Goal: Find specific page/section: Find specific page/section

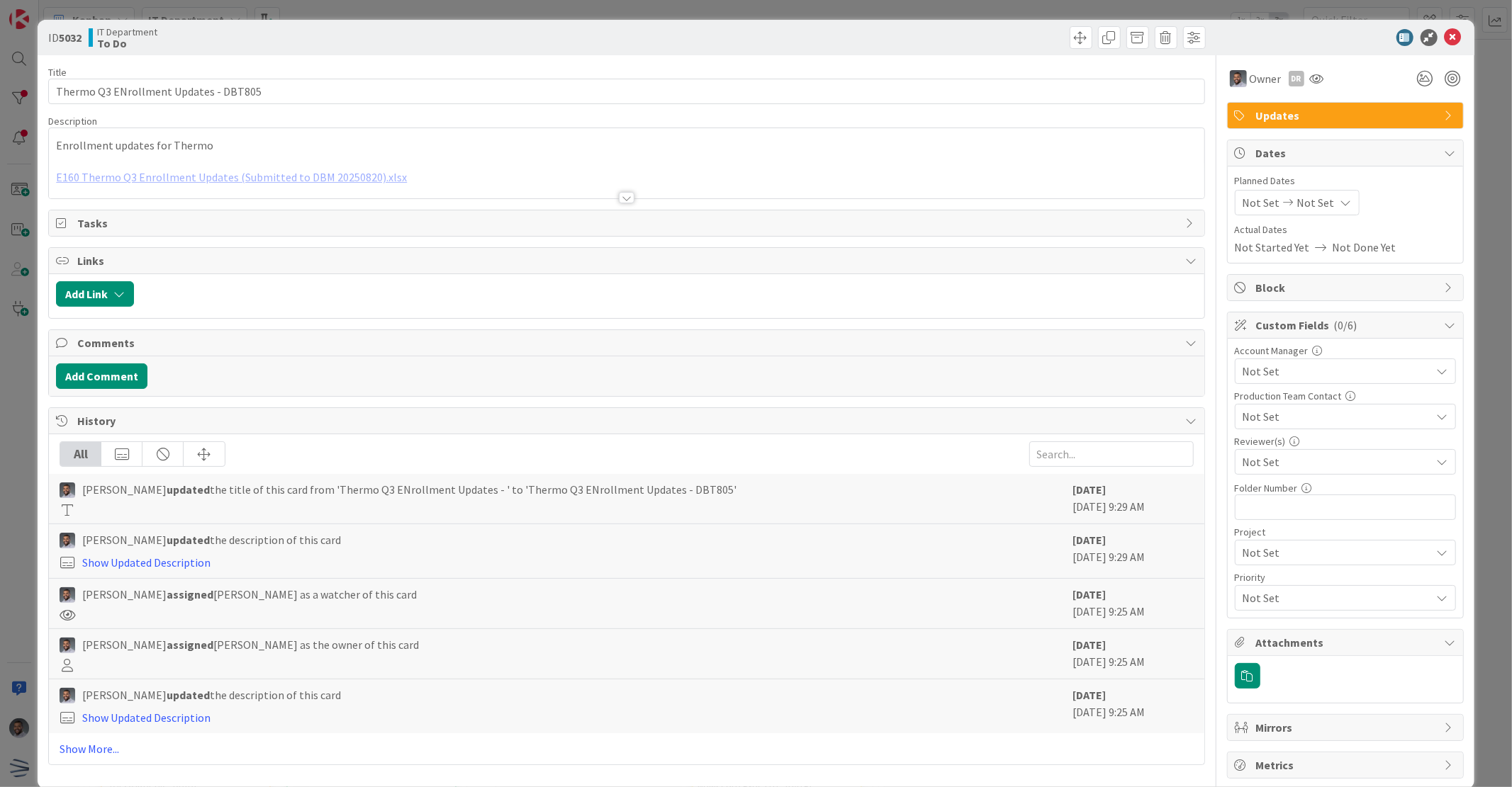
click at [1453, 36] on div "ID 5032 IT Department To Do" at bounding box center [755, 38] width 1436 height 36
click at [1450, 36] on div at bounding box center [1337, 38] width 251 height 17
click at [1444, 36] on icon at bounding box center [1453, 38] width 17 height 17
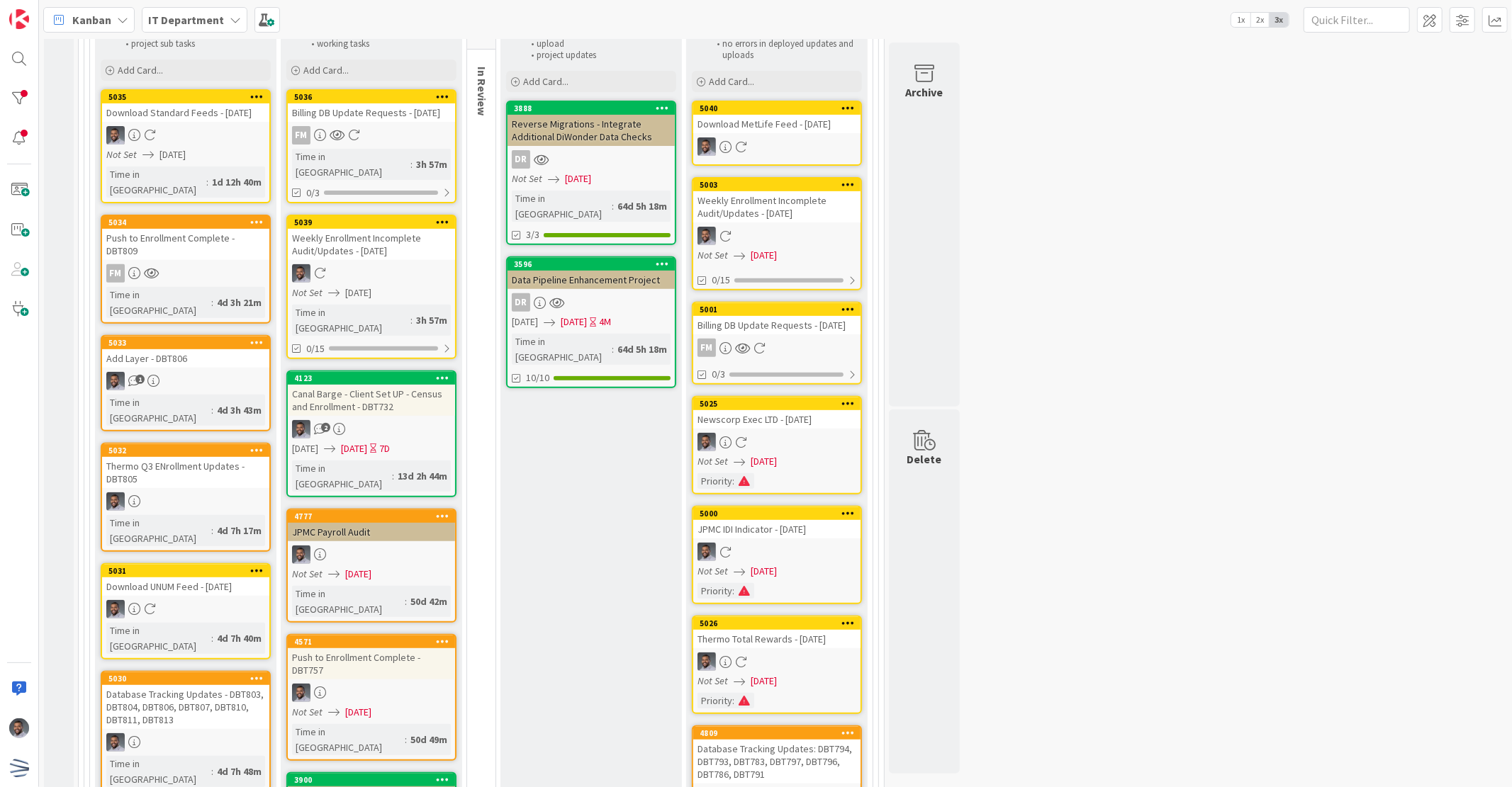
scroll to position [420, 0]
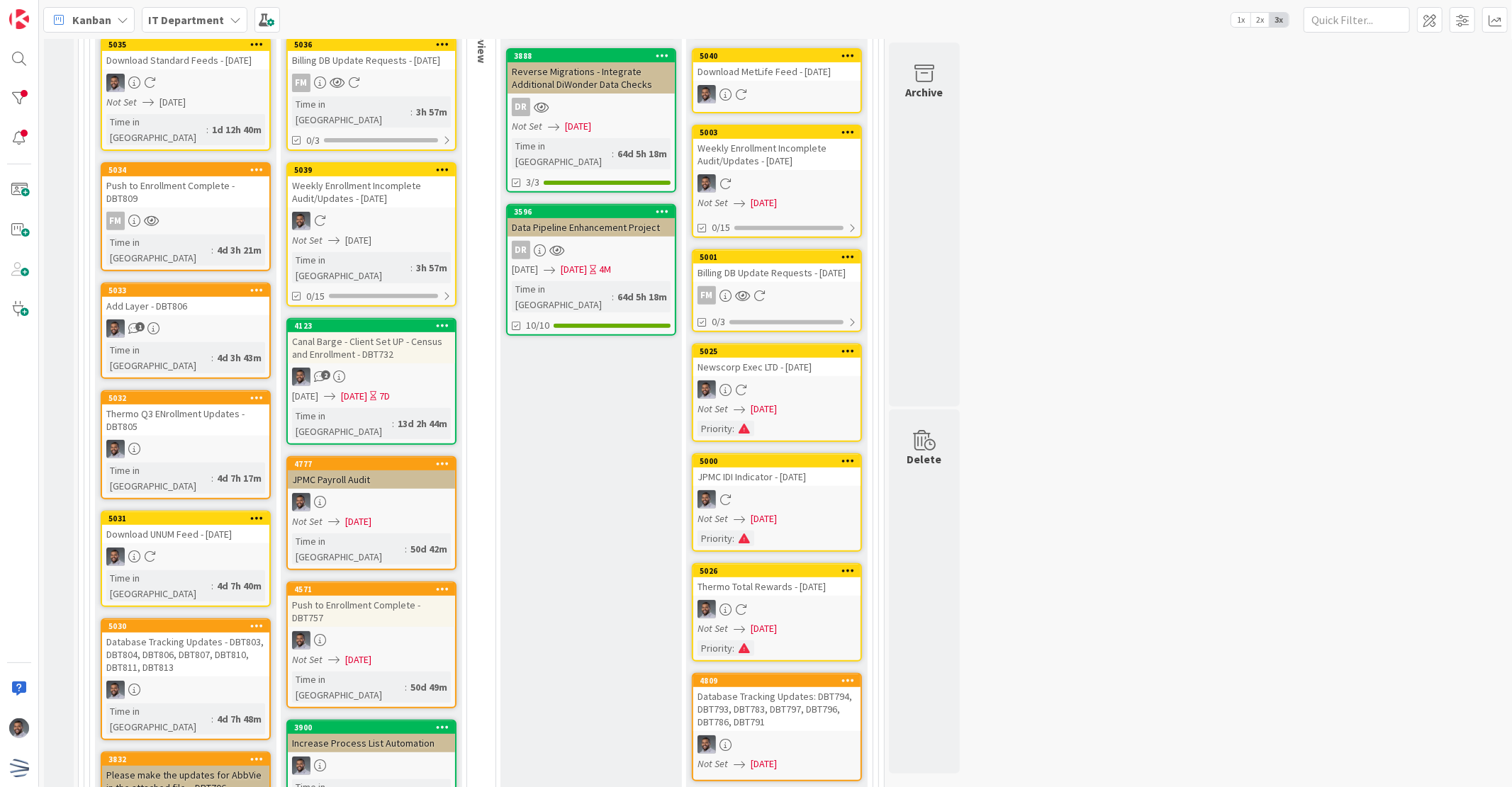
click at [201, 633] on div "Database Tracking Updates - DBT803, DBT804, DBT806, DBT807, DBT810, DBT811, DBT…" at bounding box center [186, 655] width 167 height 44
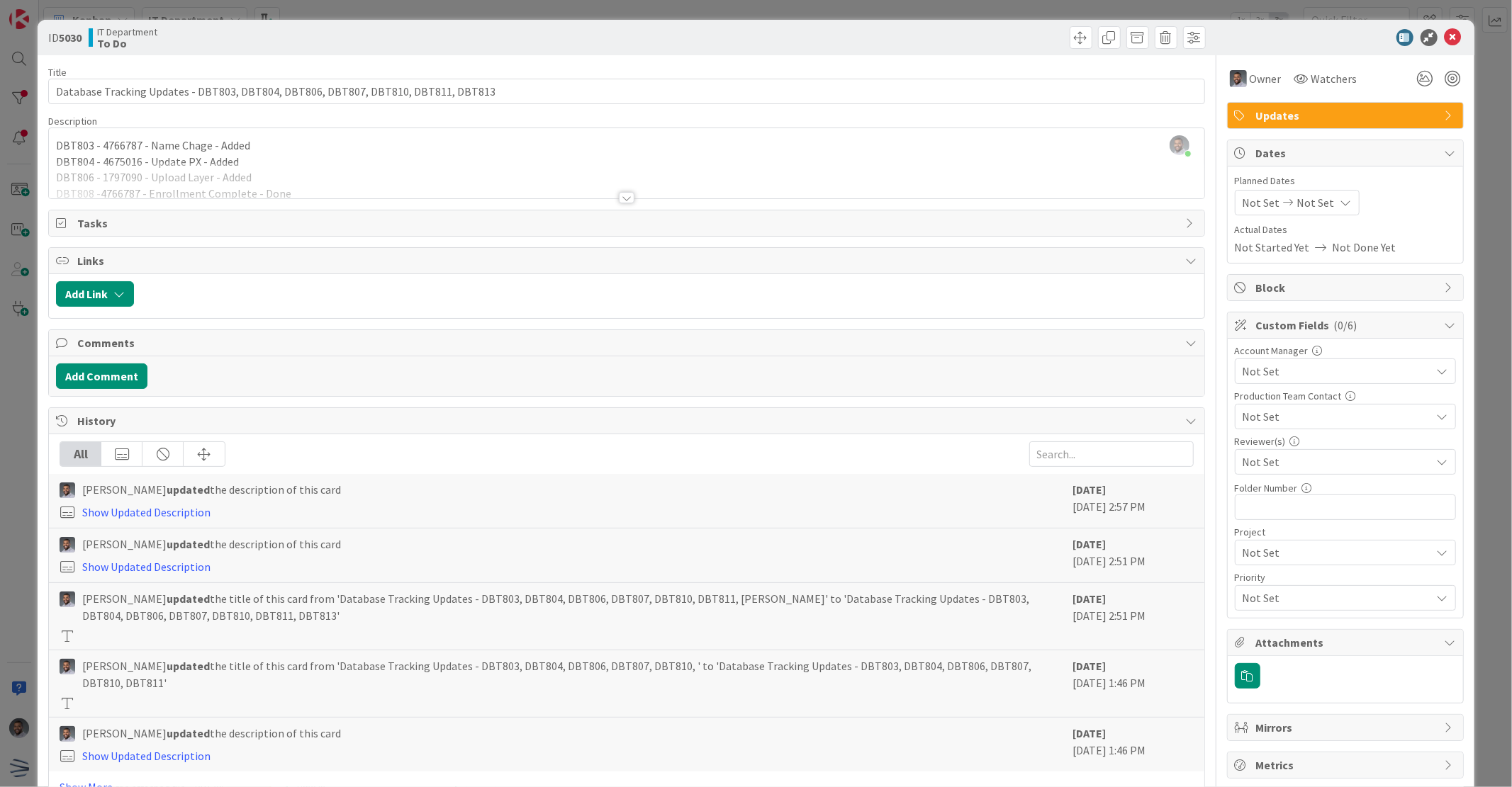
click at [624, 197] on div at bounding box center [626, 198] width 16 height 11
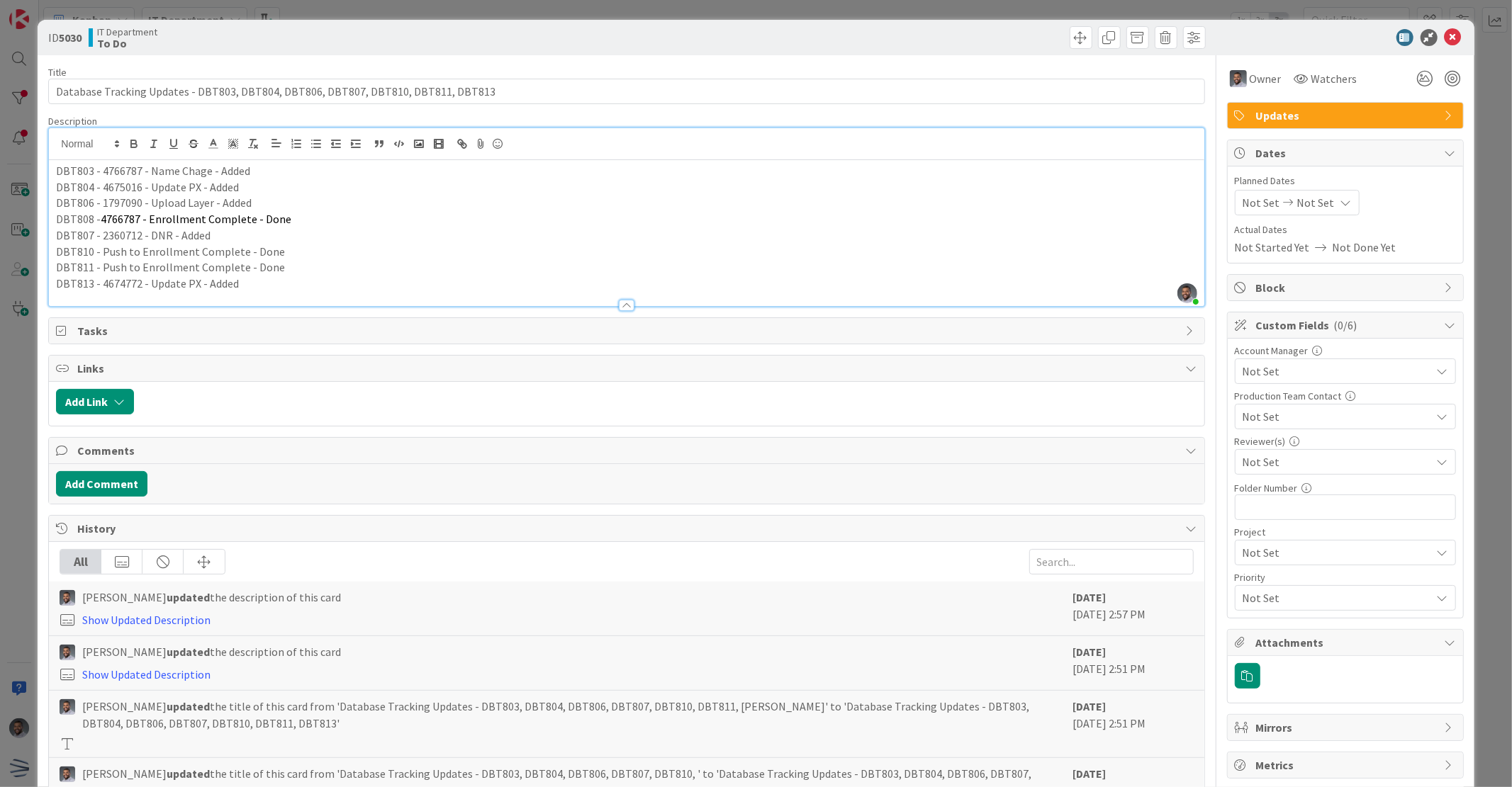
click at [284, 285] on p "DBT813 - 4674772 - Update PX - Added" at bounding box center [626, 284] width 1140 height 16
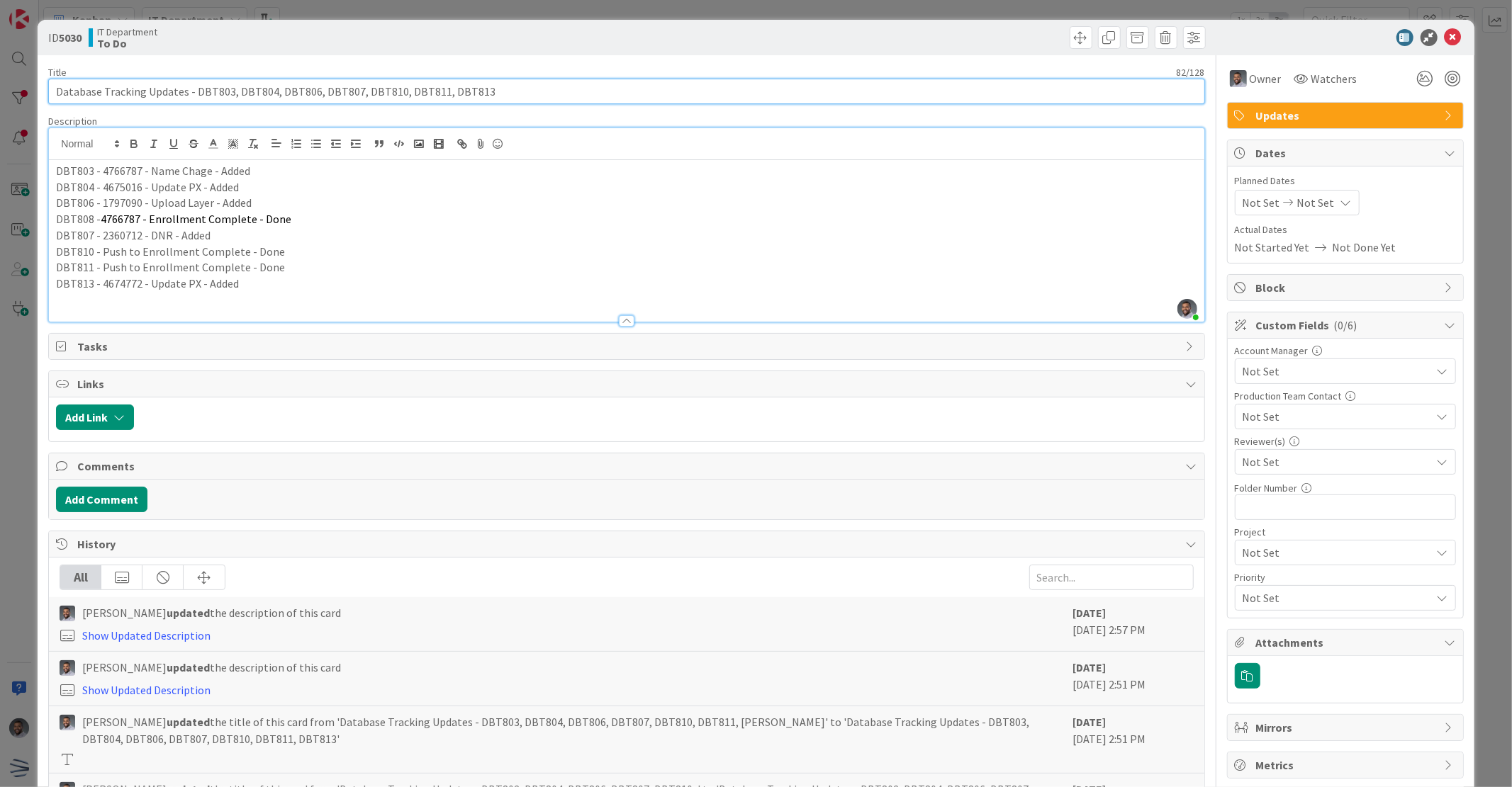
click at [602, 96] on input "Database Tracking Updates - DBT803, DBT804, DBT806, DBT807, DBT810, DBT811, DBT…" at bounding box center [625, 91] width 1156 height 25
click at [516, 83] on input "Database Tracking Updates - DBT803, DBT804, DBT806, DBT807, DBT810, DBT811, DBT…" at bounding box center [625, 91] width 1156 height 25
click at [440, 85] on input "Database Tracking Updates - DBT803, DBT804, DBT806, DBT807, DBT810, DBT811, DBT…" at bounding box center [625, 91] width 1156 height 25
paste input "2DBT81"
type input "Database Tracking Updates - DBT803, DBT804, DBT806, DBT807, DBT810, DBT811, DBT…"
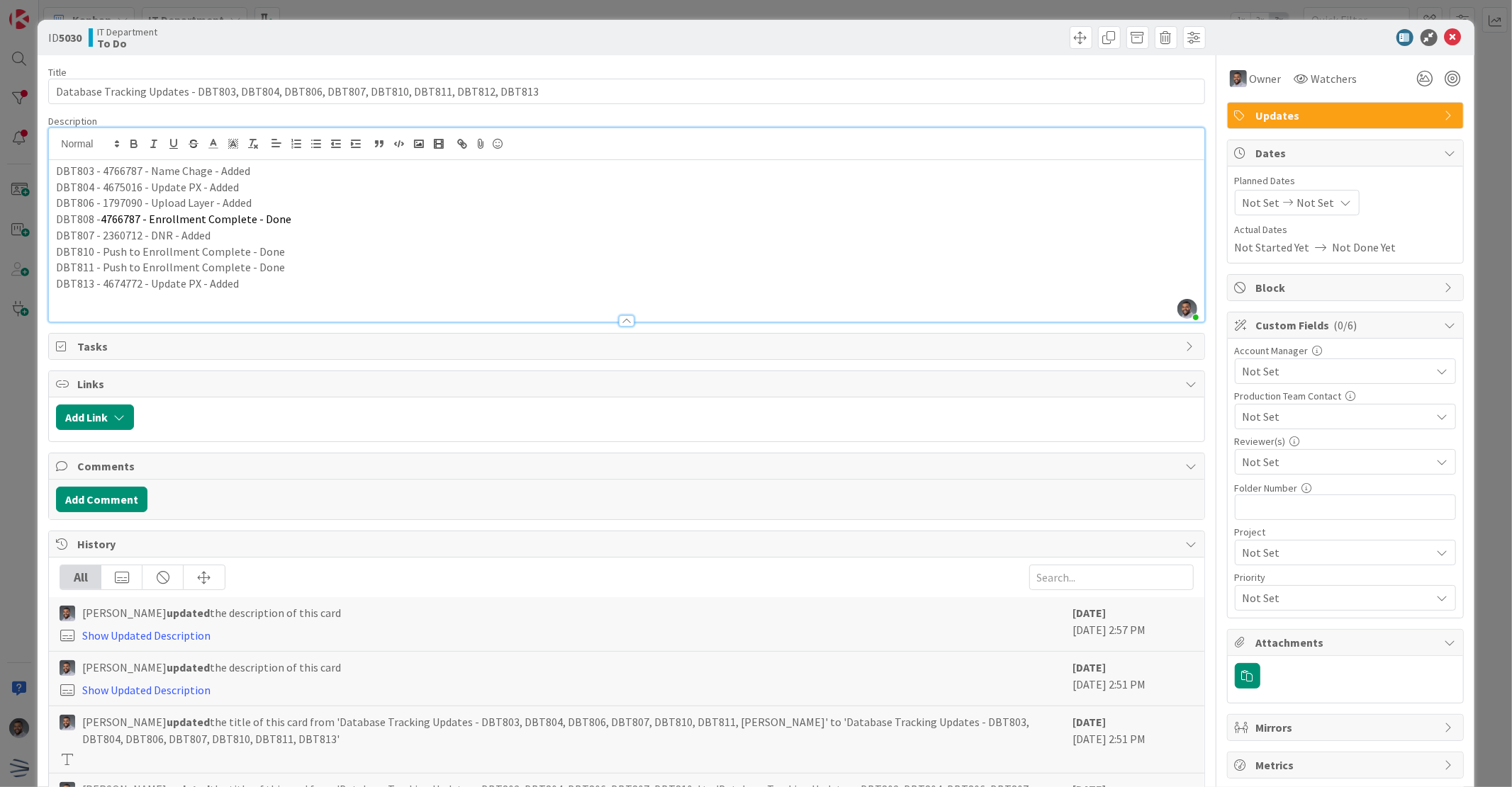
click at [313, 270] on p "DBT811 - Push to Enrollment Complete - Done" at bounding box center [626, 267] width 1140 height 16
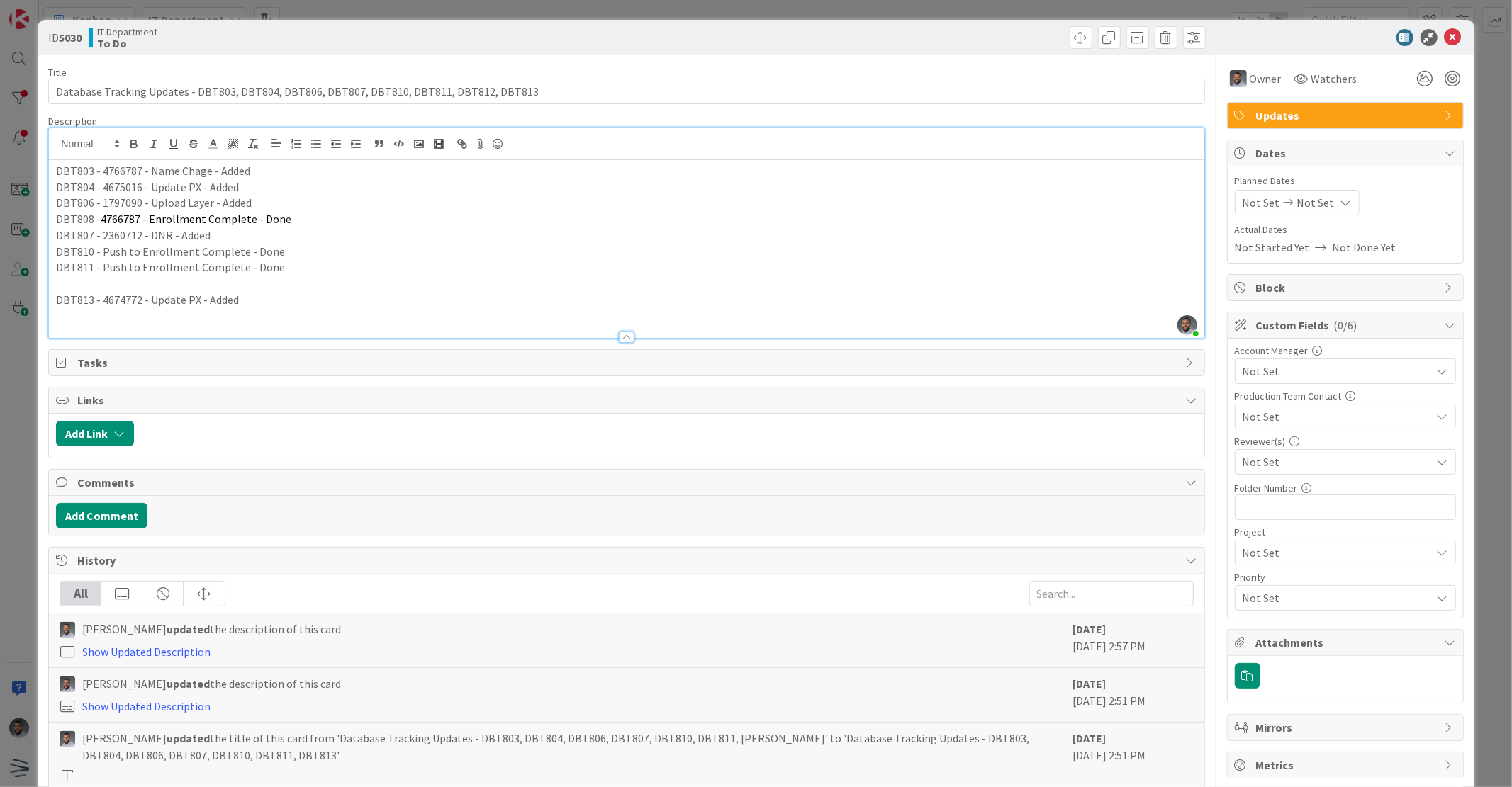
paste div
click at [117, 286] on p "DBT812 -" at bounding box center [626, 284] width 1140 height 16
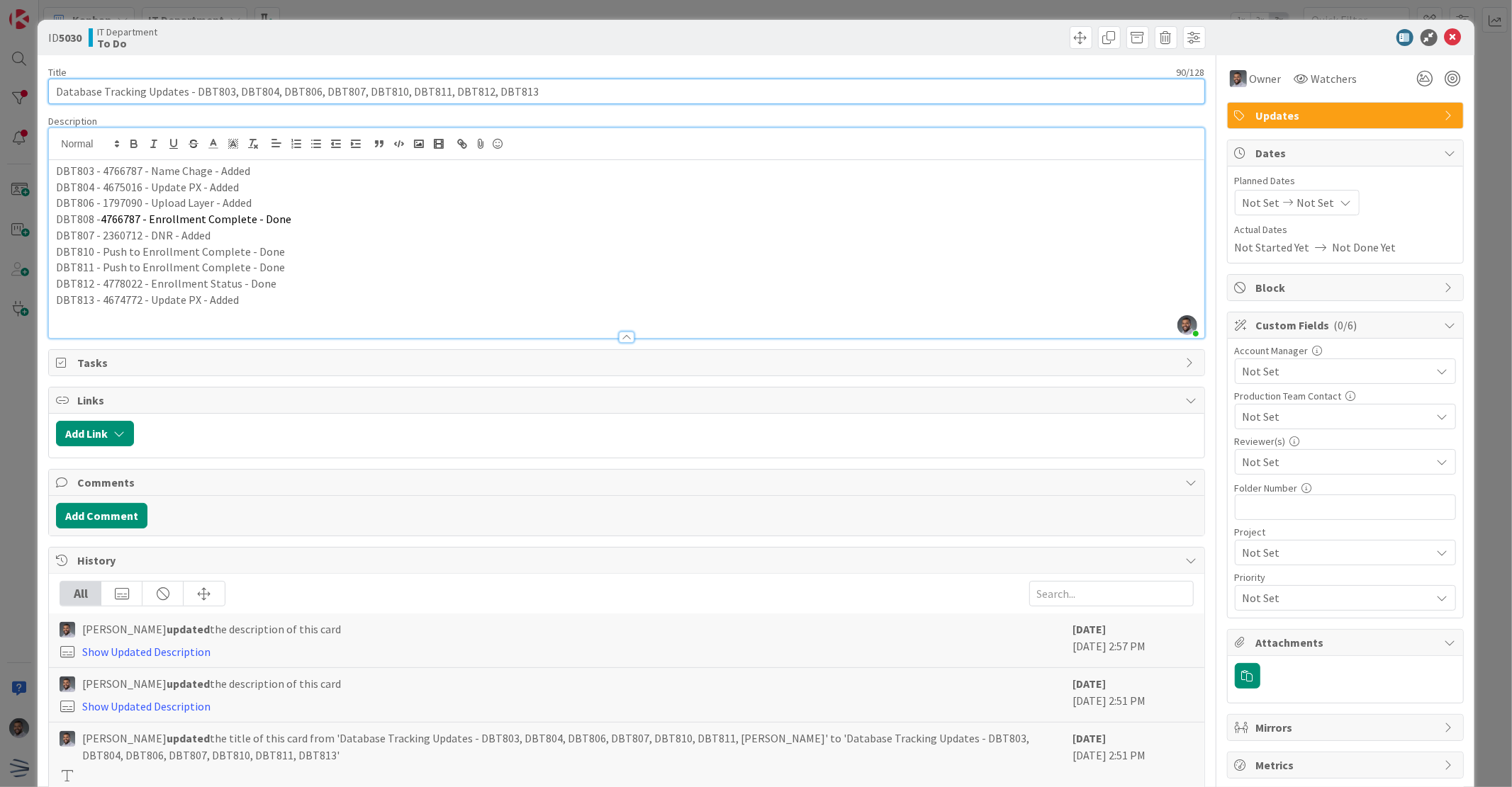
click at [542, 91] on input "Database Tracking Updates - DBT803, DBT804, DBT806, DBT807, DBT810, DBT811, DBT…" at bounding box center [625, 91] width 1156 height 25
paste input "DBT814"
type input "Database Tracking Updates - DBT803, DBT804, DBT806, DBT807, DBT810, DBT811, DBT…"
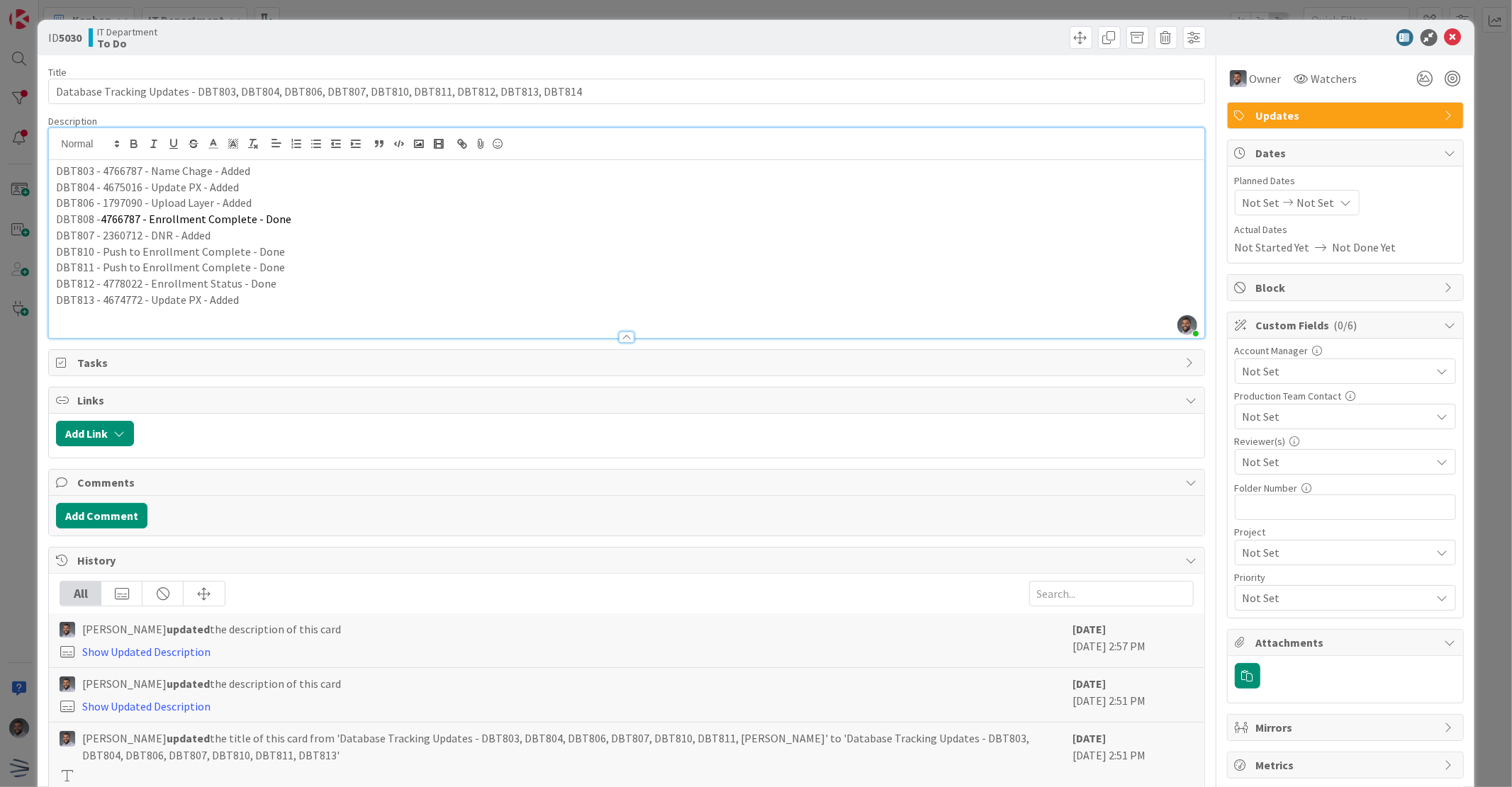
click at [293, 308] on p at bounding box center [626, 316] width 1140 height 16
click at [1444, 39] on icon at bounding box center [1453, 38] width 17 height 17
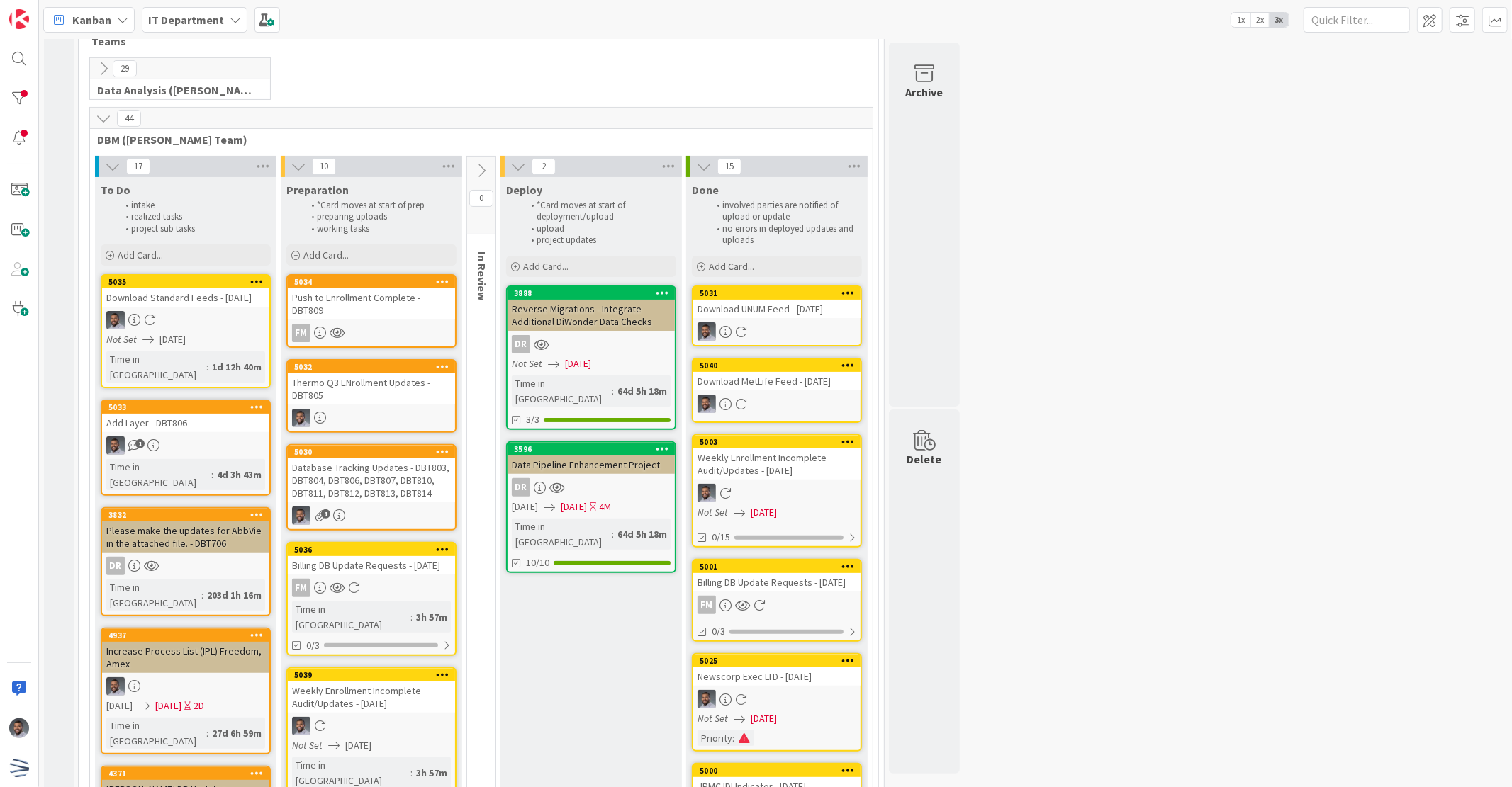
scroll to position [131, 0]
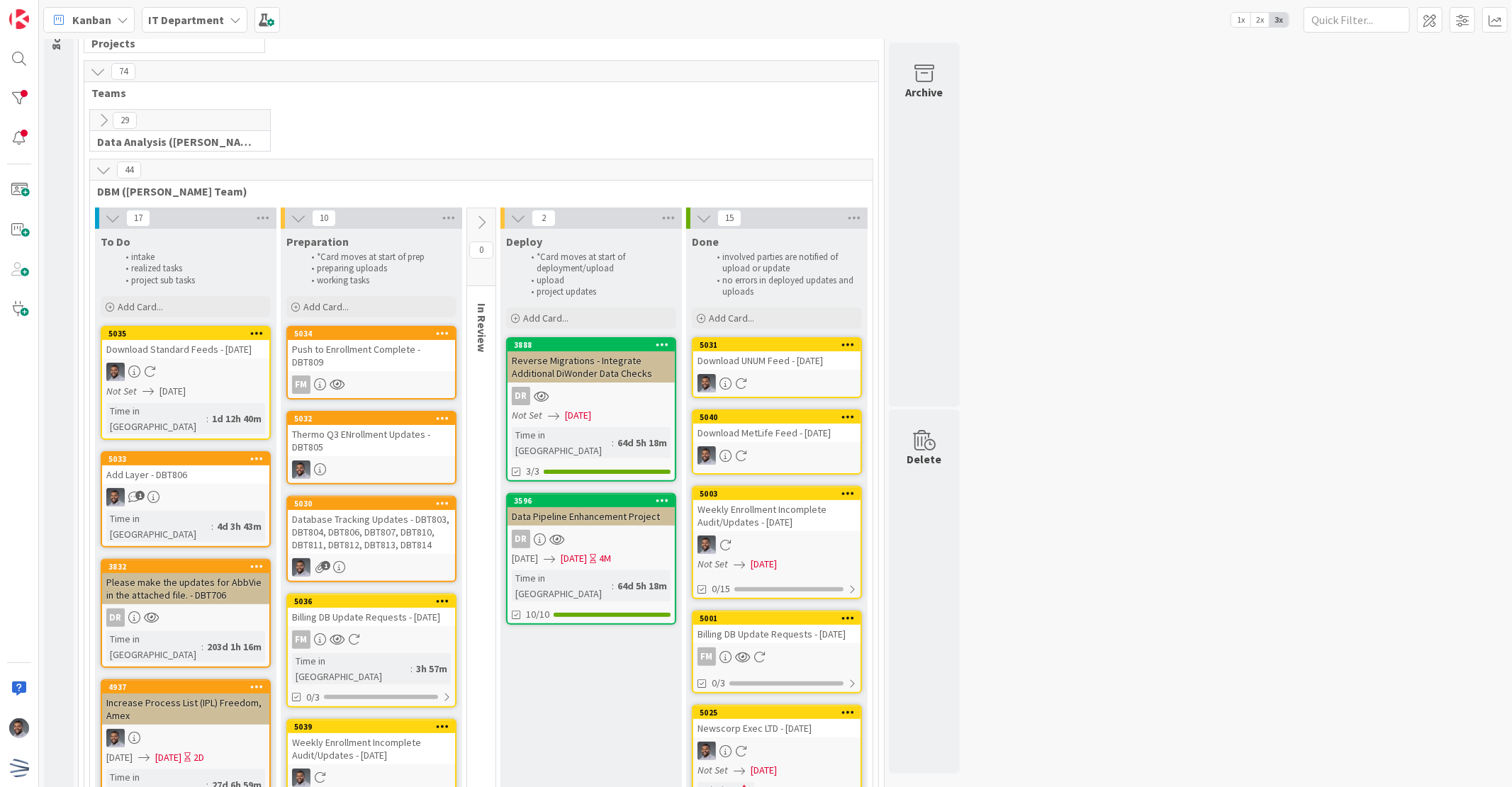
click at [225, 490] on div "1" at bounding box center [186, 498] width 167 height 19
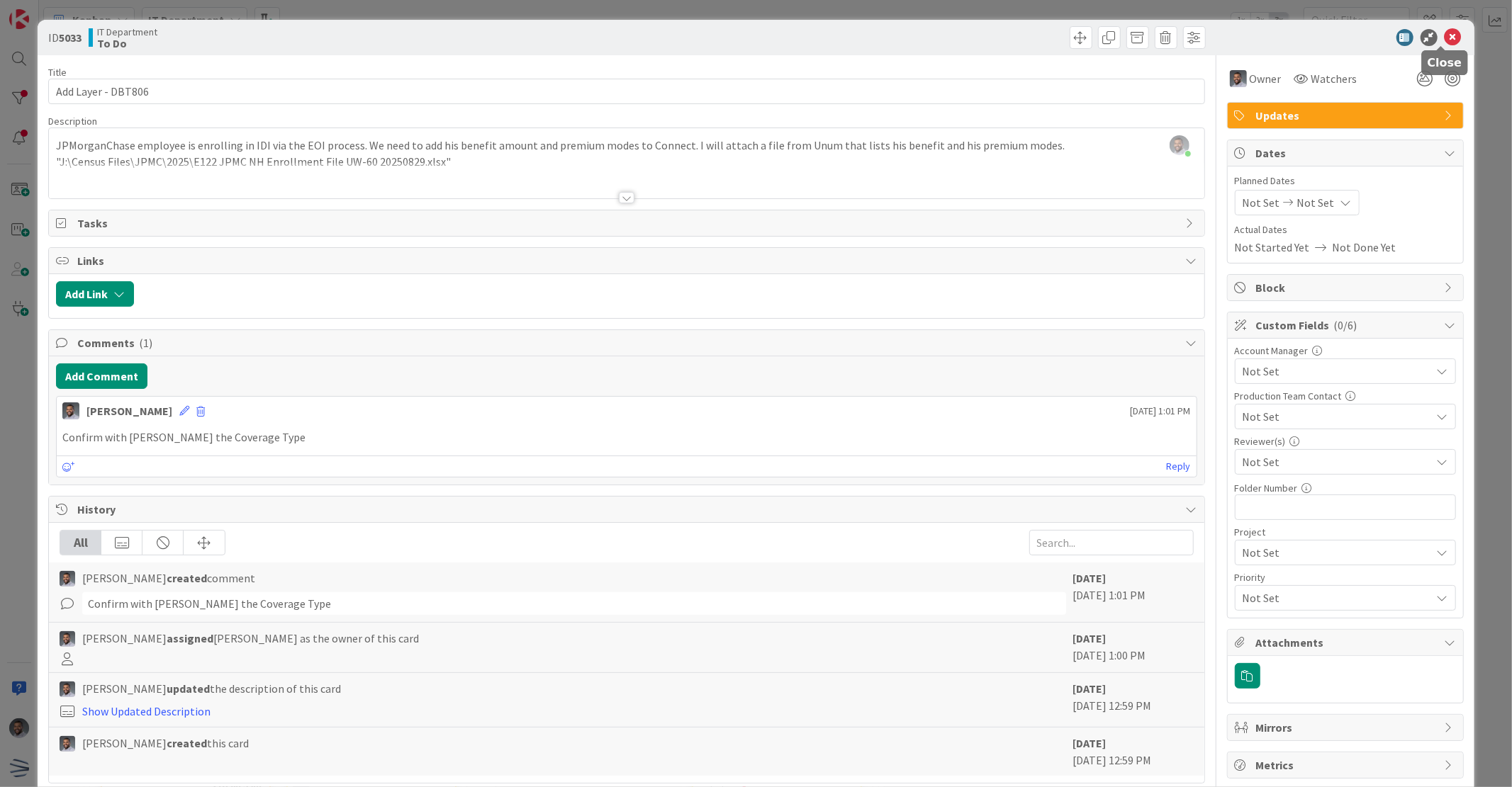
click at [1444, 33] on icon at bounding box center [1453, 38] width 17 height 17
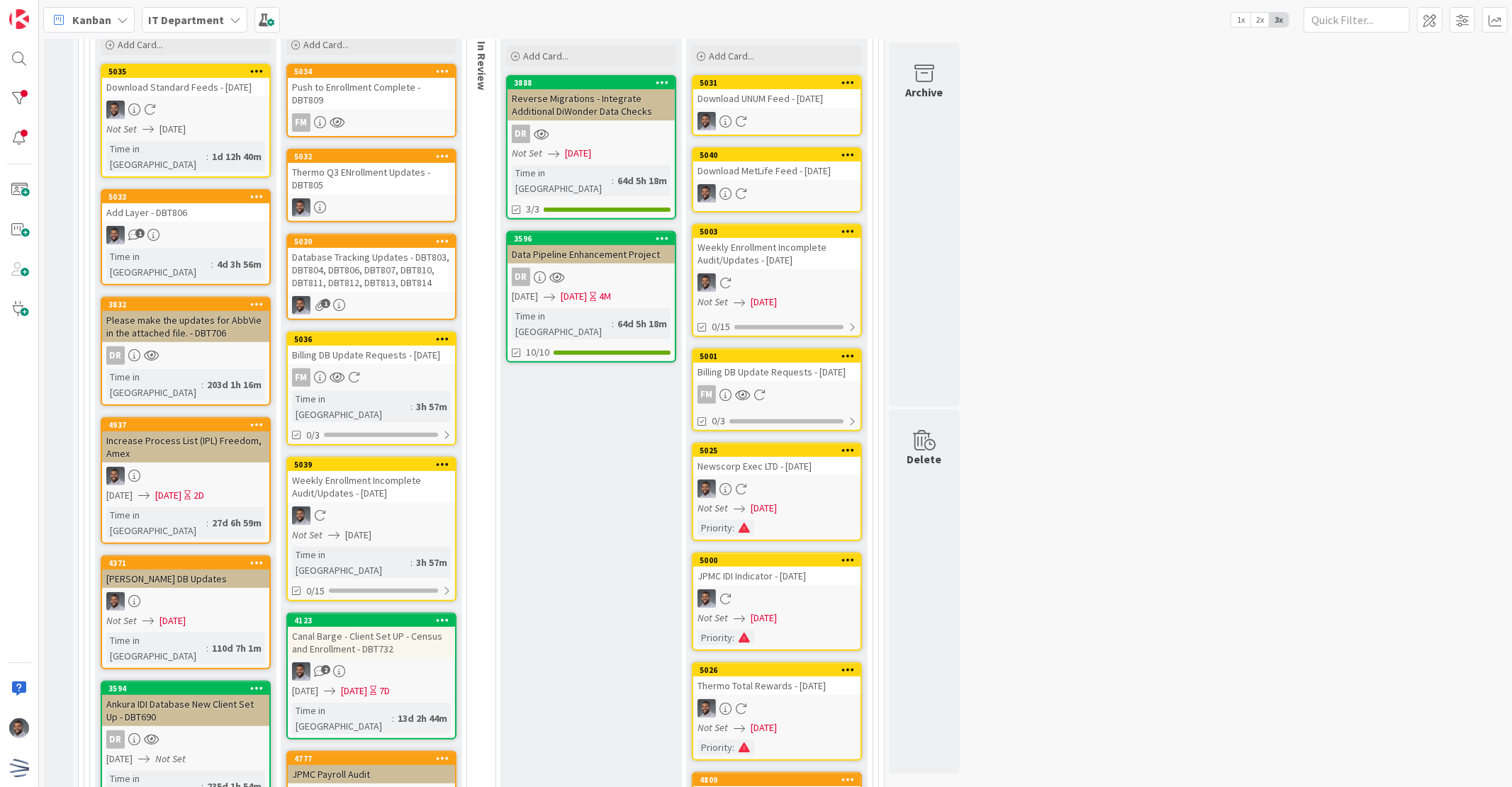
scroll to position [131, 0]
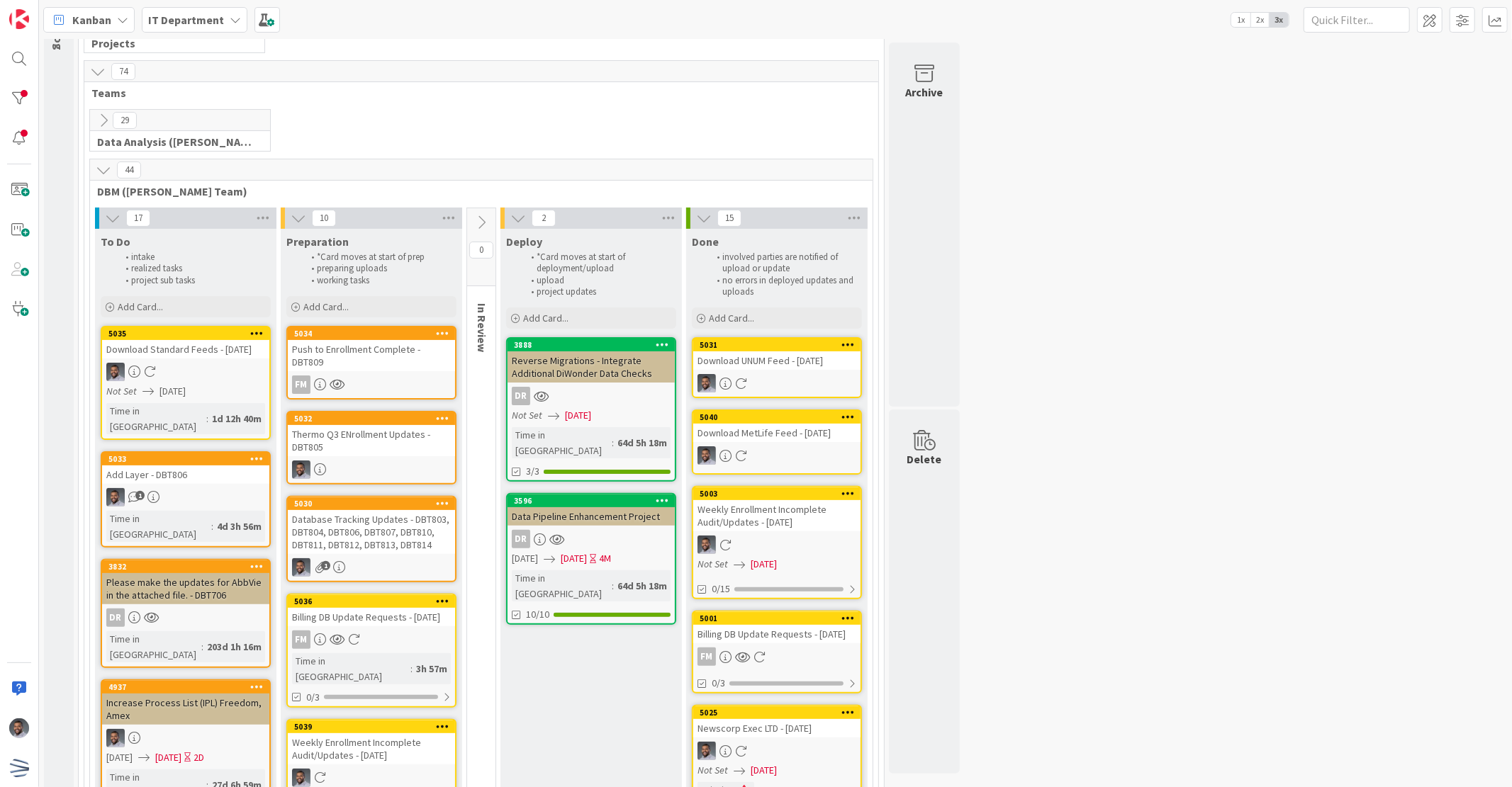
click at [202, 470] on div "Add Layer - DBT806" at bounding box center [186, 475] width 167 height 19
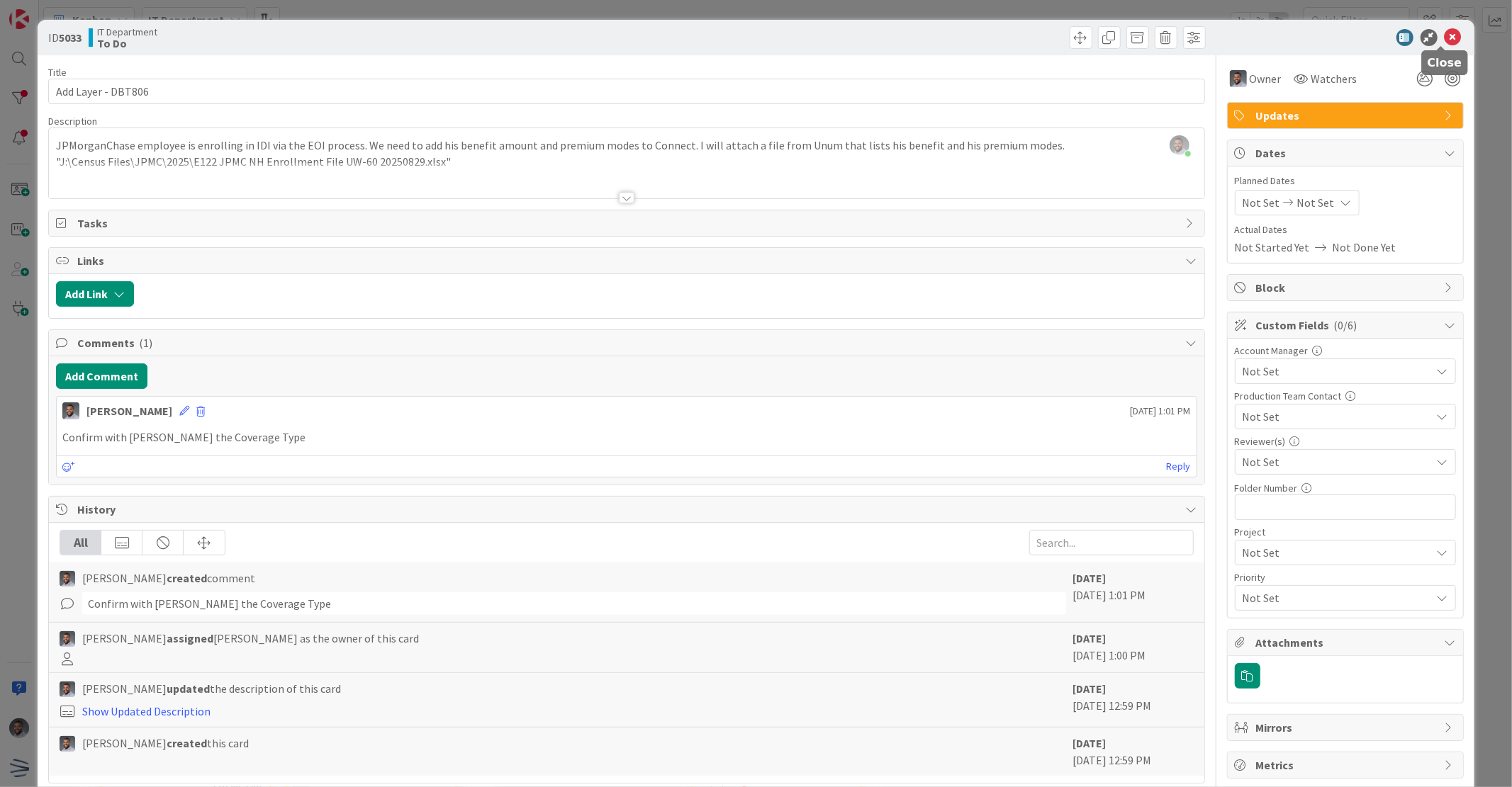
click at [1444, 39] on icon at bounding box center [1453, 38] width 17 height 17
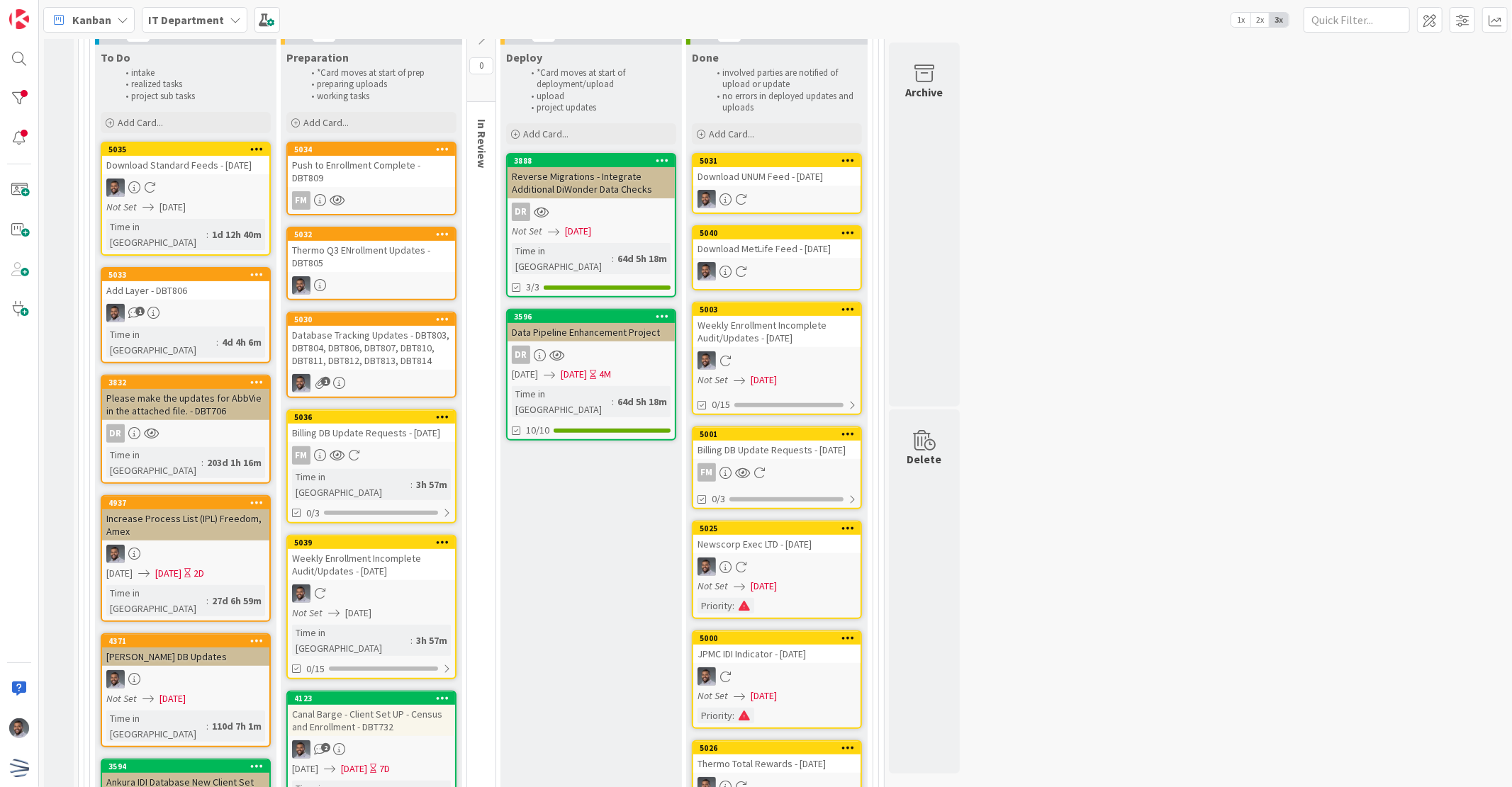
scroll to position [262, 0]
